Goal: Navigation & Orientation: Go to known website

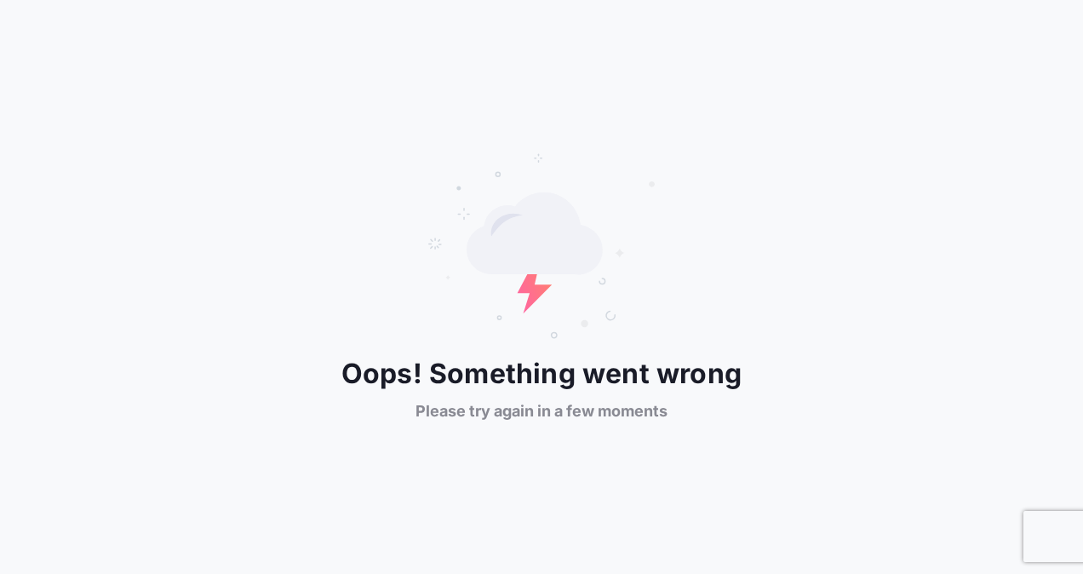
click at [900, 398] on div "Oops! Something went wrong Please try again in a few moments" at bounding box center [541, 287] width 1083 height 270
